Goal: Task Accomplishment & Management: Use online tool/utility

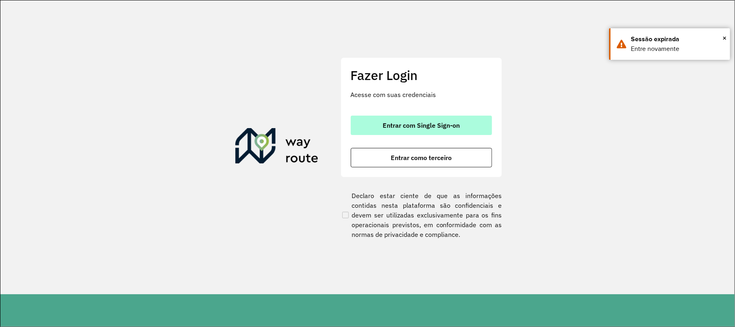
click at [411, 124] on span "Entrar com Single Sign-on" at bounding box center [421, 125] width 77 height 6
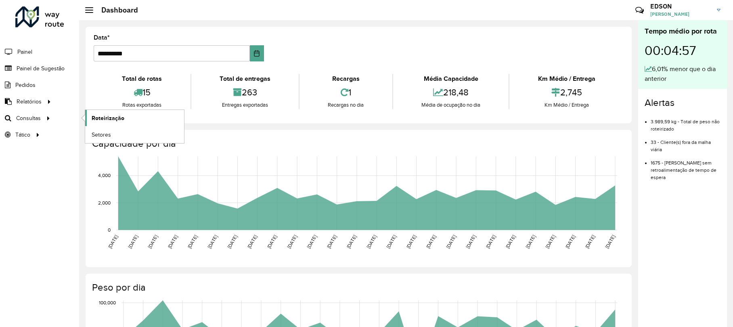
click at [103, 117] on span "Roteirização" at bounding box center [108, 118] width 33 height 8
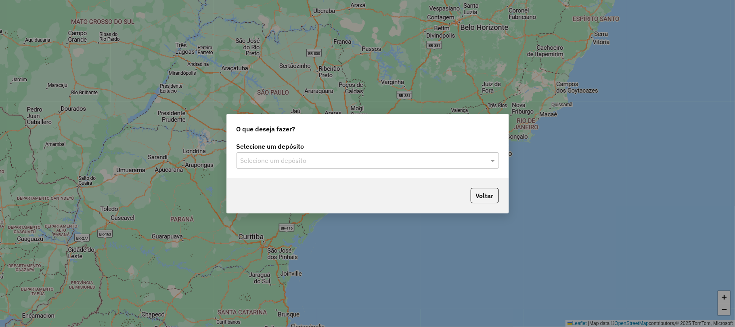
click at [336, 162] on input "text" at bounding box center [360, 161] width 238 height 10
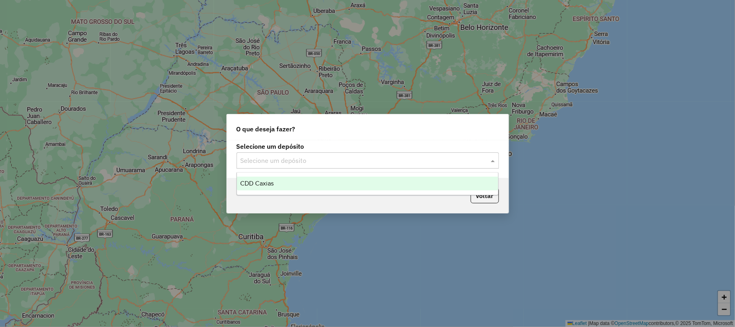
click at [321, 181] on div "CDD Caxias" at bounding box center [367, 183] width 261 height 14
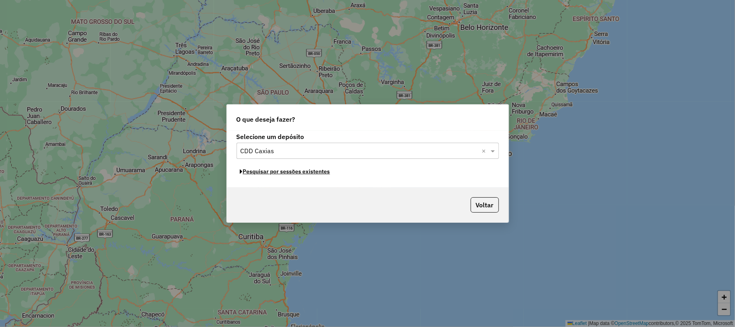
click at [306, 174] on button "Pesquisar por sessões existentes" at bounding box center [285, 171] width 97 height 13
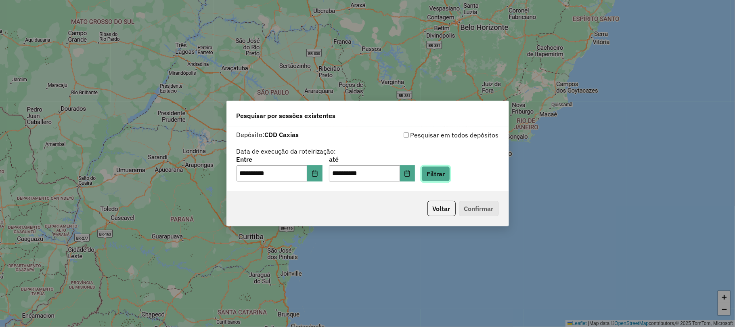
click at [443, 176] on button "Filtrar" at bounding box center [436, 173] width 29 height 15
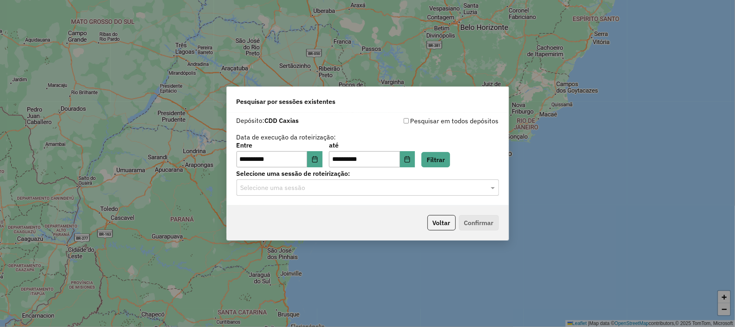
click at [364, 188] on input "text" at bounding box center [360, 188] width 238 height 10
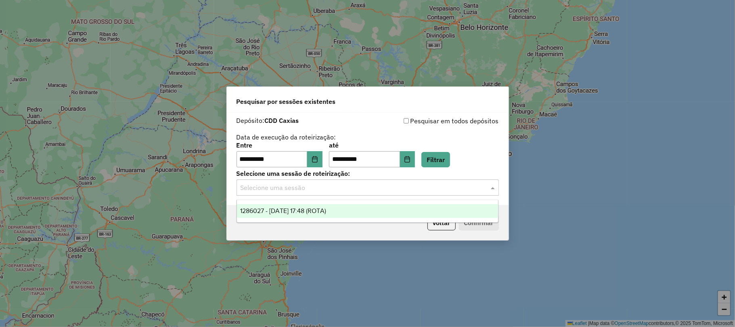
click at [339, 205] on div "1286027 - [DATE] 17:48 (ROTA)" at bounding box center [367, 211] width 261 height 14
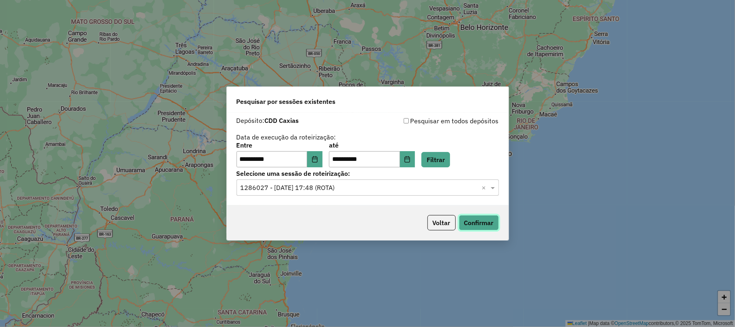
click at [480, 224] on button "Confirmar" at bounding box center [479, 222] width 40 height 15
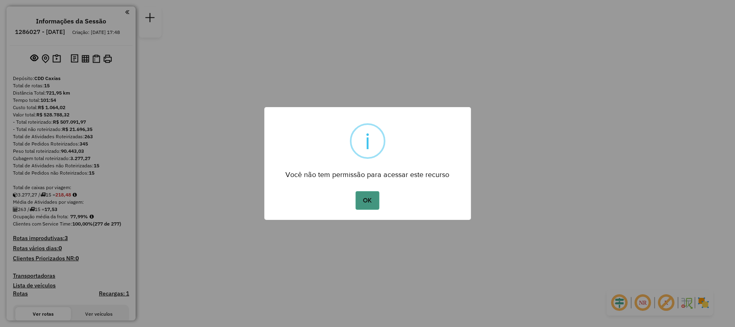
click at [373, 196] on button "OK" at bounding box center [368, 200] width 24 height 19
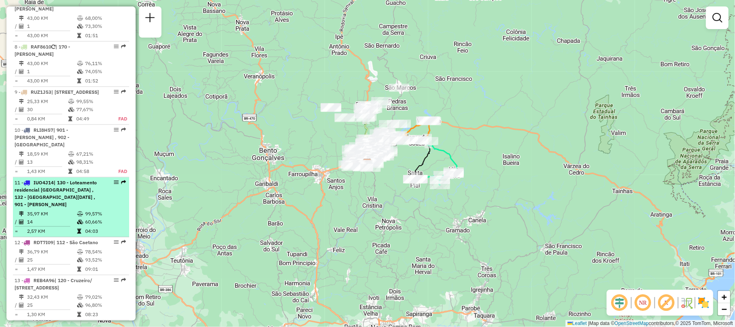
scroll to position [754, 0]
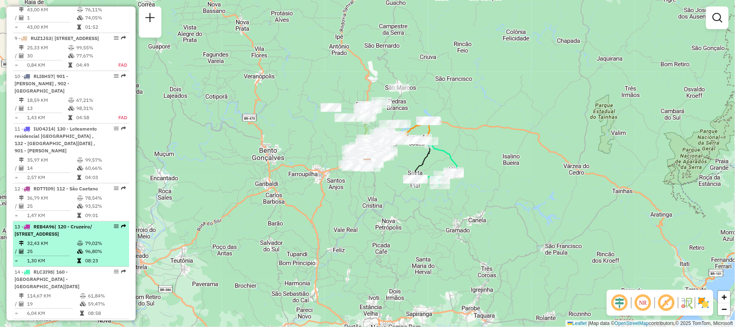
click at [63, 227] on span "| 120 - Cruzeiro/ Planalto , 121 - Santa Corona, 901 - Pio X , 902 - Centro Cax…" at bounding box center [54, 229] width 78 height 13
select select "**********"
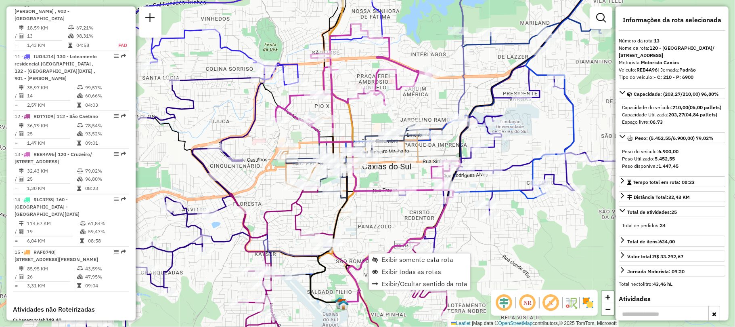
scroll to position [941, 0]
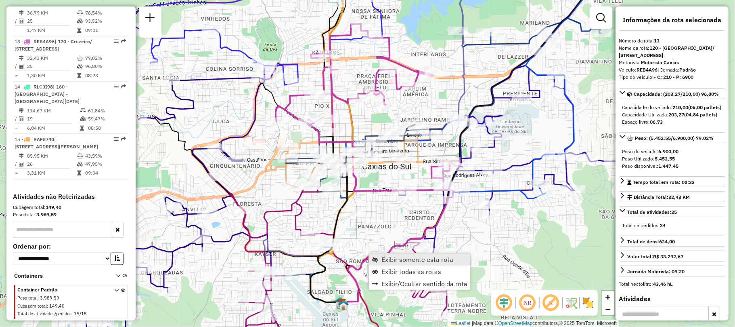
click at [383, 253] on link "Exibir somente esta rota" at bounding box center [419, 259] width 101 height 12
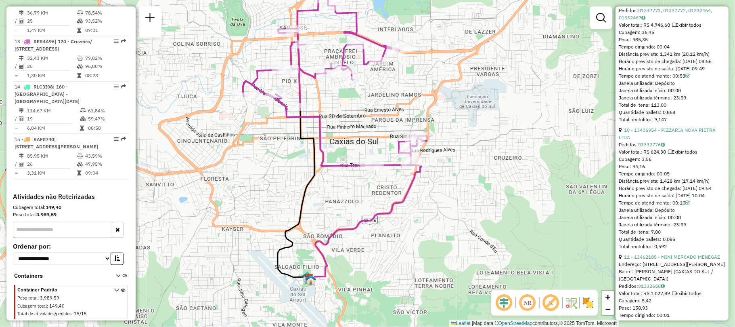
scroll to position [1615, 0]
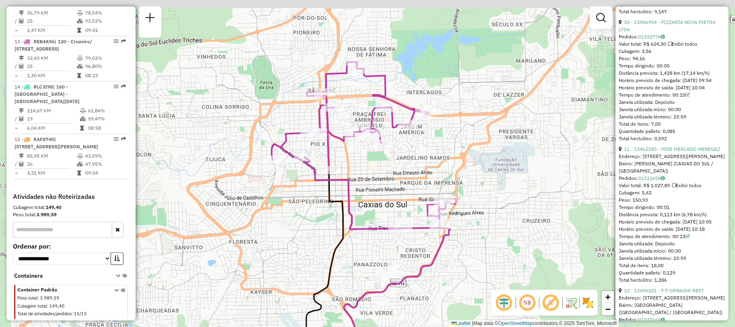
drag, startPoint x: 377, startPoint y: 119, endPoint x: 411, endPoint y: 193, distance: 81.5
click at [411, 193] on div "Janela de atendimento Grade de atendimento Capacidade Transportadoras Veículos …" at bounding box center [367, 163] width 735 height 327
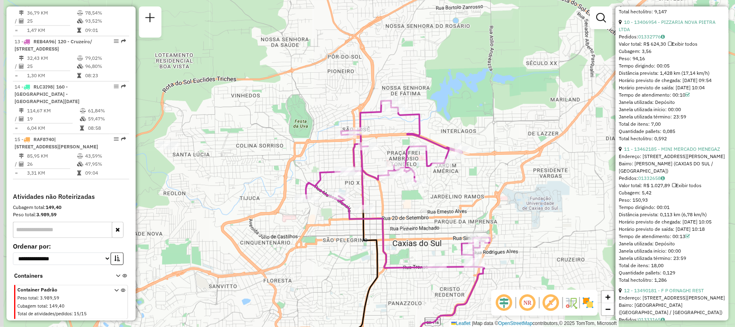
drag, startPoint x: 229, startPoint y: 149, endPoint x: 267, endPoint y: 181, distance: 49.3
click at [267, 181] on div "Janela de atendimento Grade de atendimento Capacidade Transportadoras Veículos …" at bounding box center [367, 163] width 735 height 327
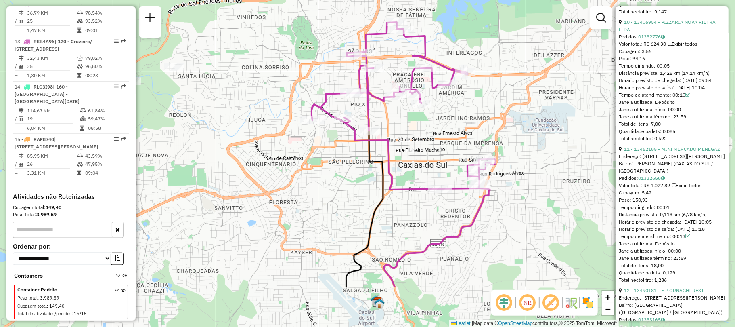
drag, startPoint x: 412, startPoint y: 216, endPoint x: 414, endPoint y: 144, distance: 72.7
click at [414, 144] on div "Janela de atendimento Grade de atendimento Capacidade Transportadoras Veículos …" at bounding box center [367, 163] width 735 height 327
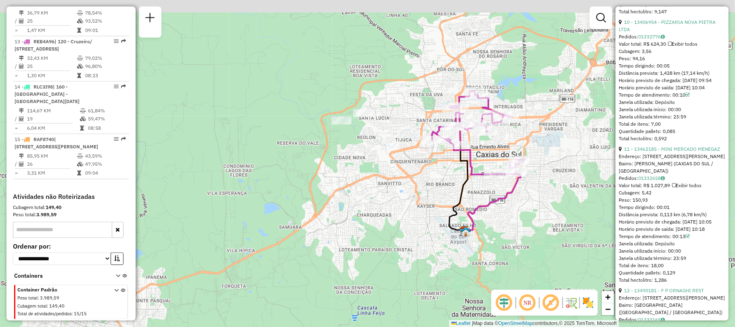
drag, startPoint x: 458, startPoint y: 95, endPoint x: 401, endPoint y: 143, distance: 74.8
click at [401, 143] on div "Janela de atendimento Grade de atendimento Capacidade Transportadoras Veículos …" at bounding box center [367, 163] width 735 height 327
